Goal: Task Accomplishment & Management: Complete application form

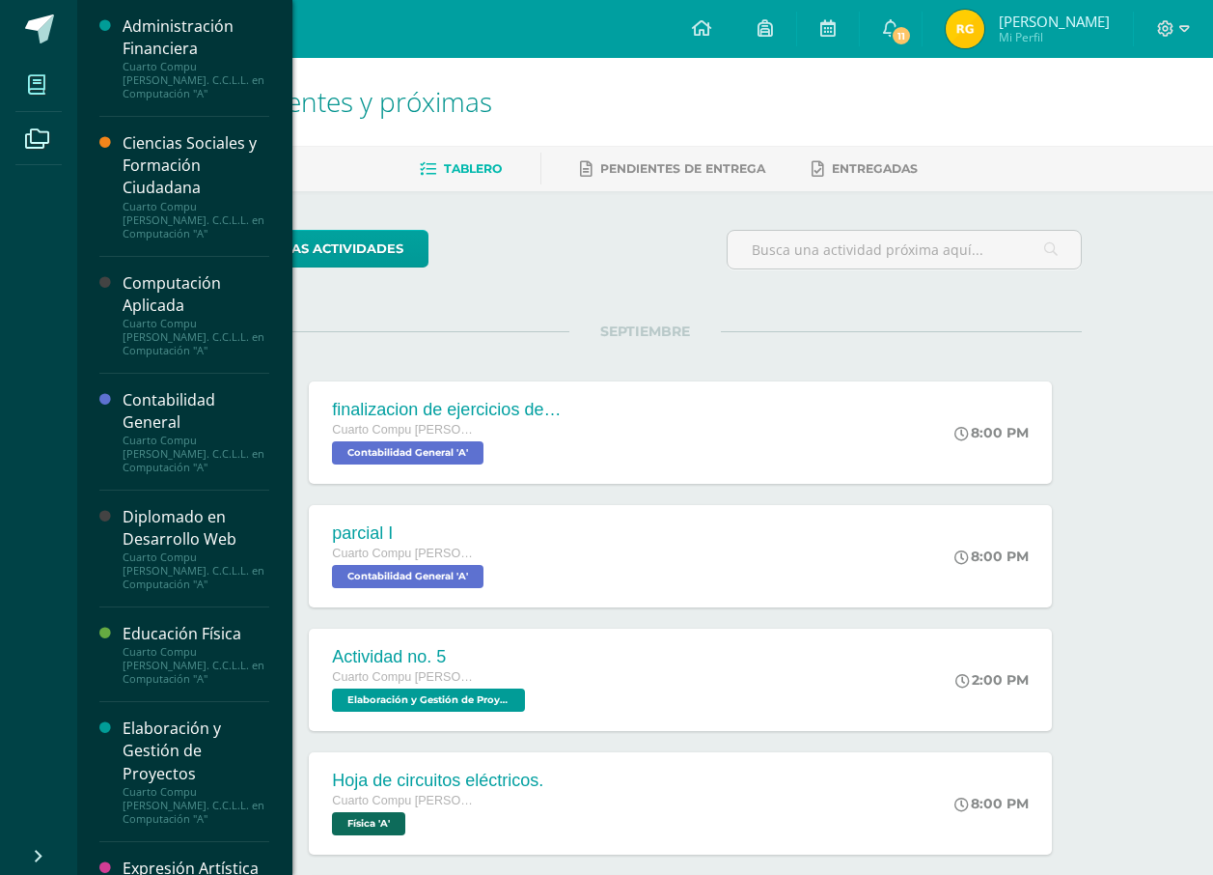
click at [35, 84] on icon at bounding box center [36, 84] width 17 height 19
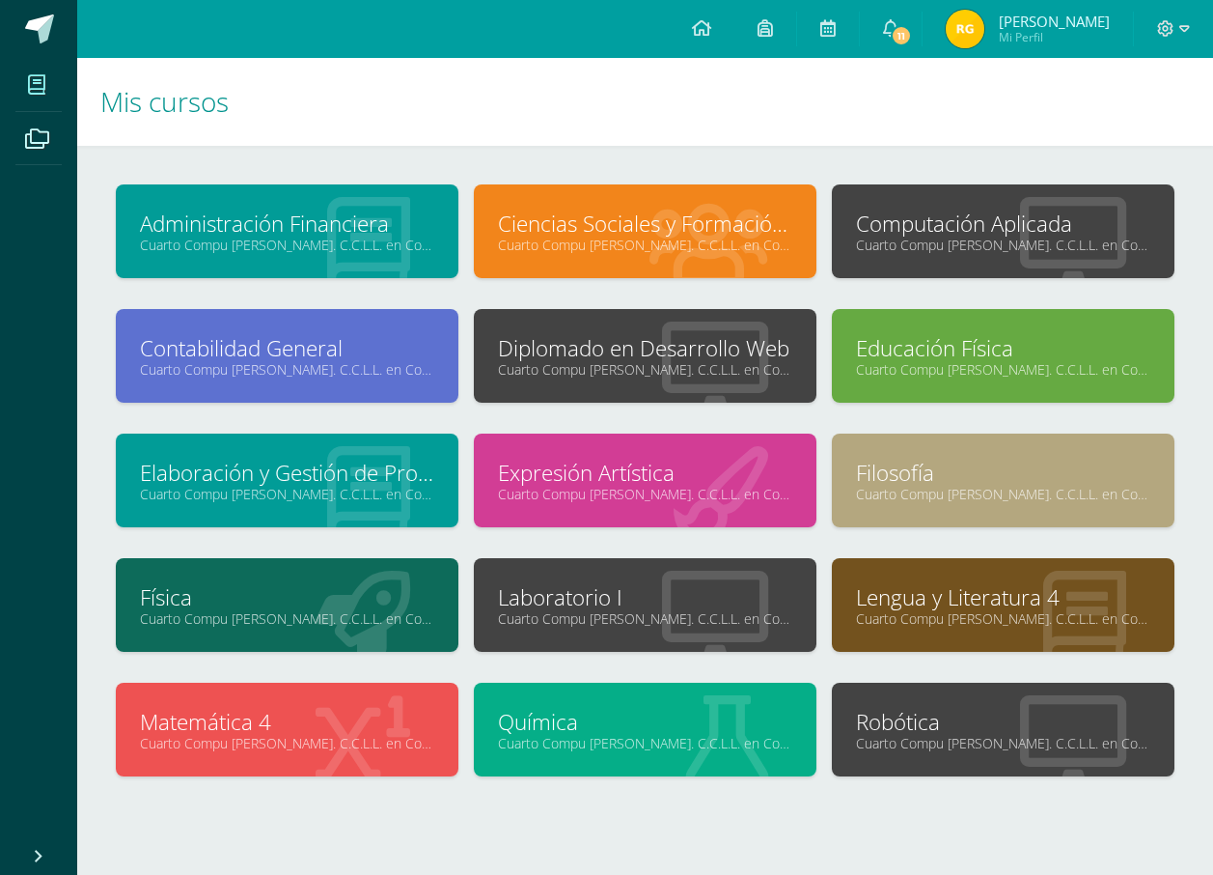
click at [617, 335] on link "Diplomado en Desarrollo Web" at bounding box center [645, 348] width 294 height 30
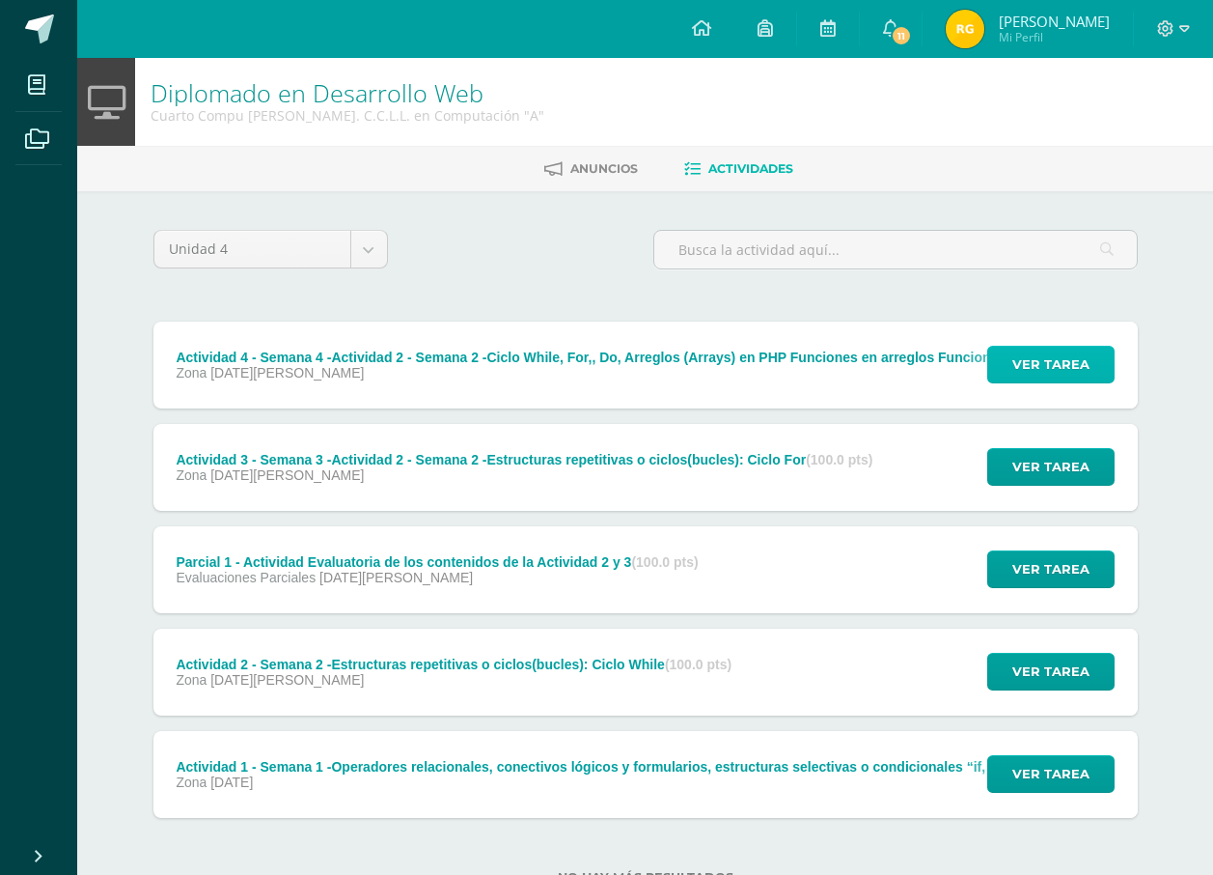
click at [1042, 358] on span "Ver tarea" at bounding box center [1051, 365] width 77 height 36
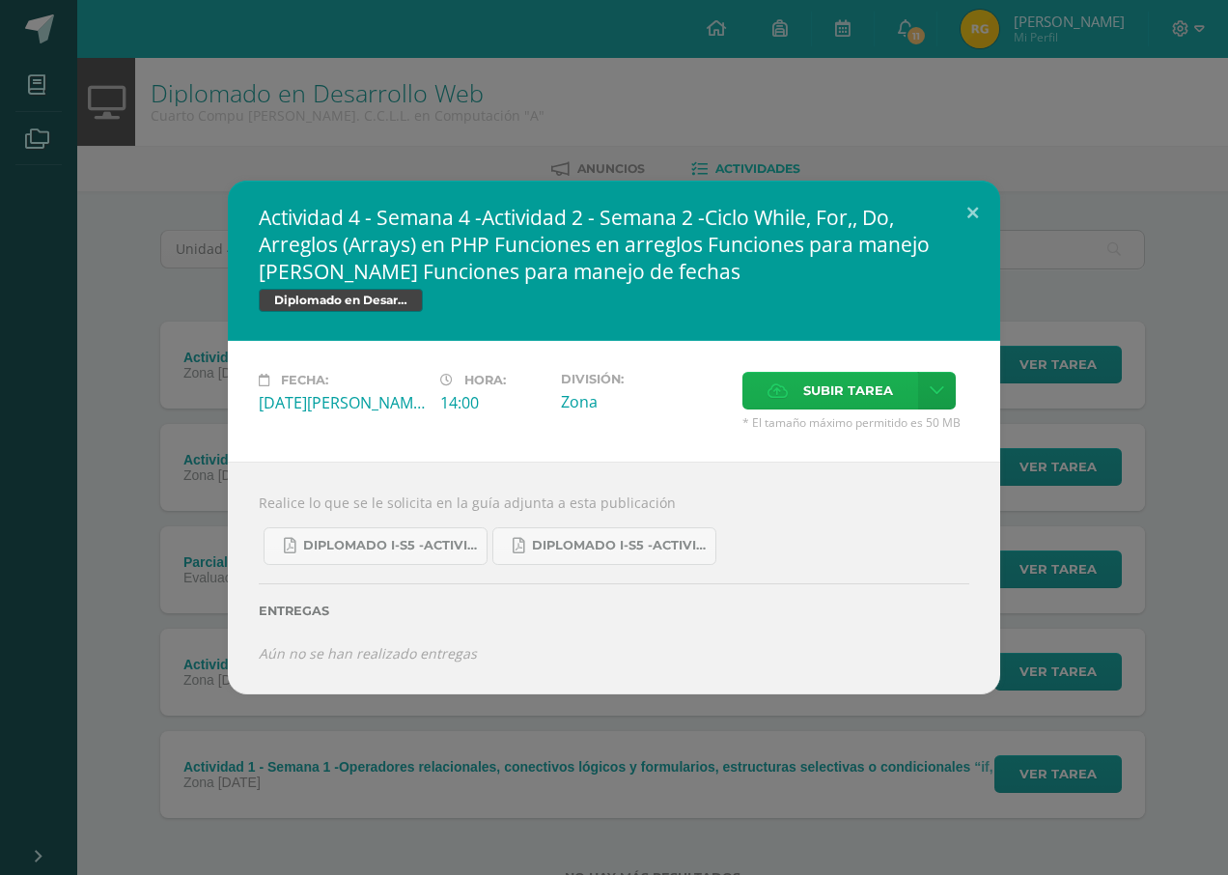
click at [847, 403] on span "Subir tarea" at bounding box center [848, 391] width 90 height 36
click at [0, 0] on input "Subir tarea" at bounding box center [0, 0] width 0 height 0
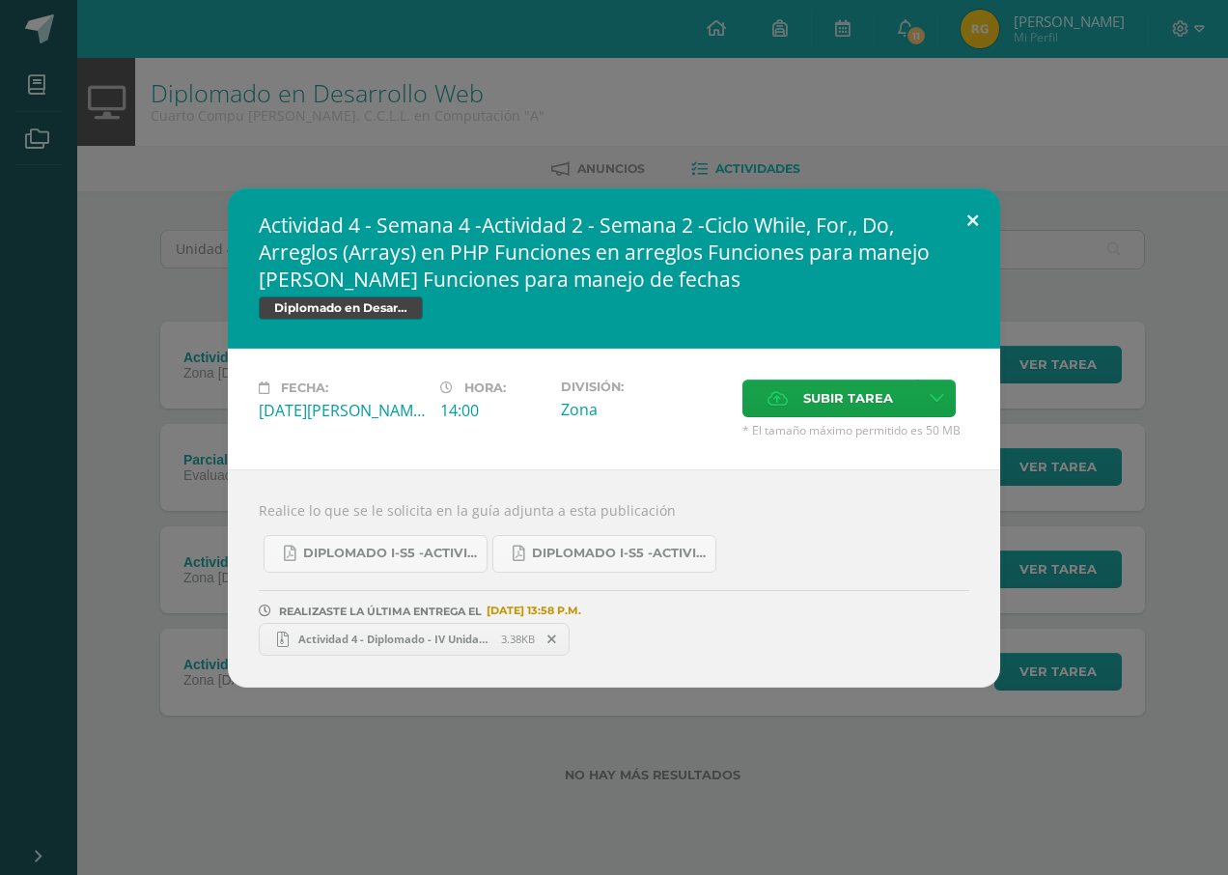
click at [958, 212] on button at bounding box center [972, 221] width 55 height 66
